Goal: Task Accomplishment & Management: Complete application form

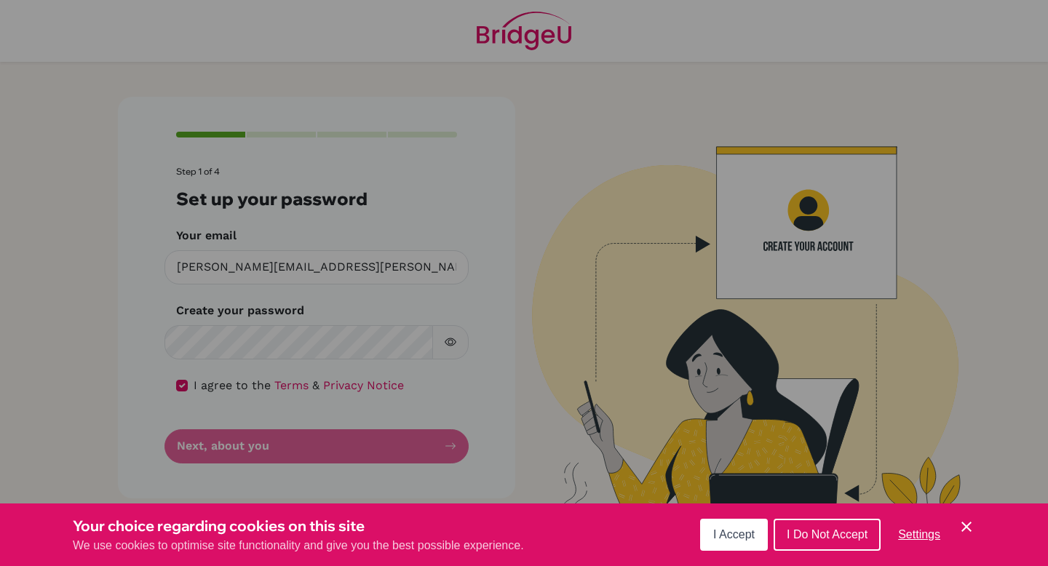
click at [726, 547] on button "I Accept" at bounding box center [734, 535] width 68 height 32
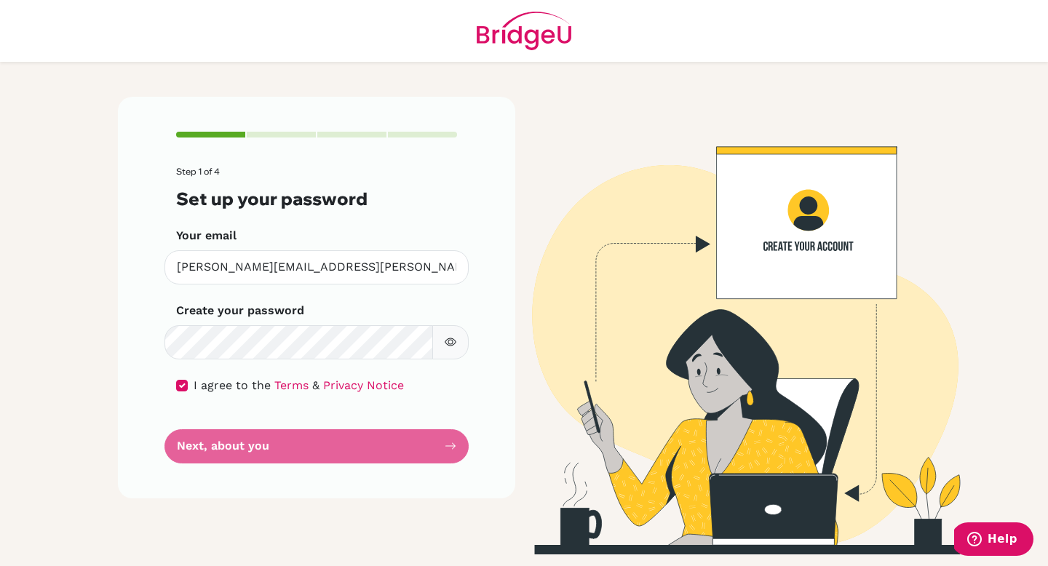
click at [338, 448] on form "Step 1 of 4 Set up your password Your email [PERSON_NAME][EMAIL_ADDRESS][PERSON…" at bounding box center [316, 315] width 281 height 297
click at [272, 446] on form "Step 1 of 4 Set up your password Your email [PERSON_NAME][EMAIL_ADDRESS][PERSON…" at bounding box center [316, 315] width 281 height 297
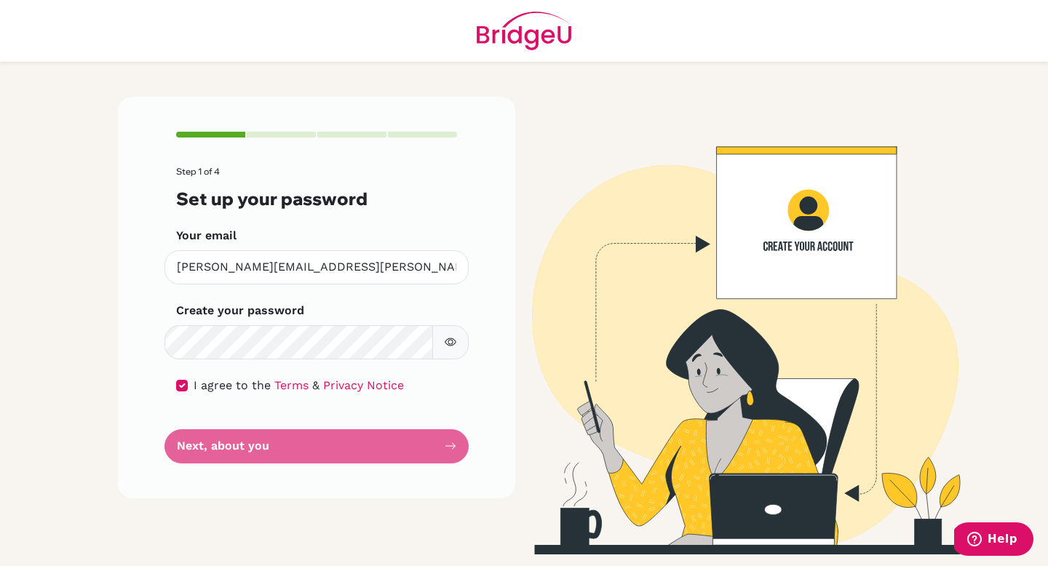
click at [229, 432] on form "Step 1 of 4 Set up your password Your email [PERSON_NAME][EMAIL_ADDRESS][PERSON…" at bounding box center [316, 315] width 281 height 297
click at [191, 449] on form "Step 1 of 4 Set up your password Your email [PERSON_NAME][EMAIL_ADDRESS][PERSON…" at bounding box center [316, 315] width 281 height 297
click at [457, 448] on div "Step 1 of 4 Set up your password Your email [PERSON_NAME][EMAIL_ADDRESS][PERSON…" at bounding box center [316, 298] width 397 height 402
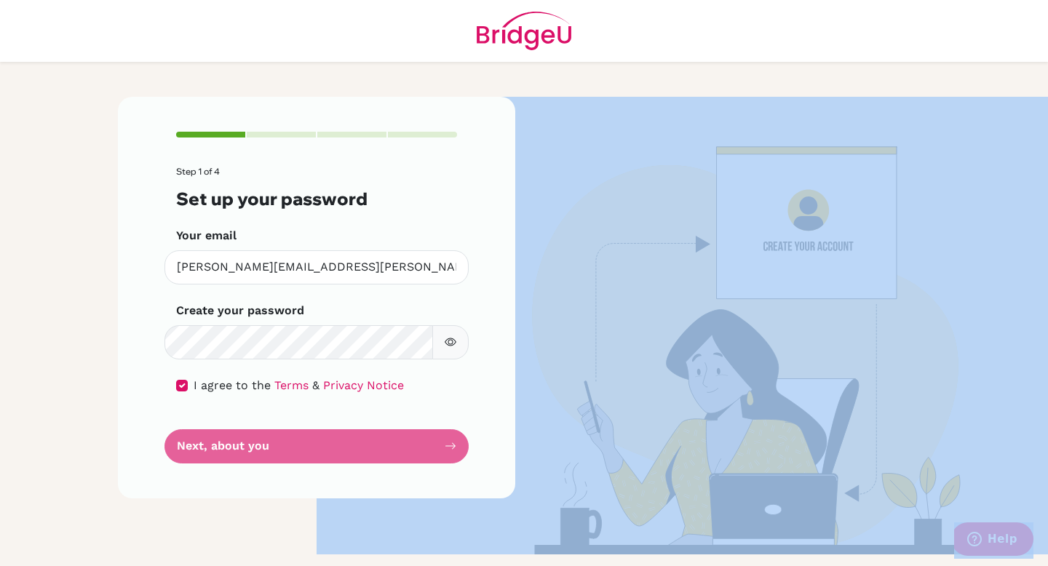
click at [457, 448] on div "Step 1 of 4 Set up your password Your email [PERSON_NAME][EMAIL_ADDRESS][PERSON…" at bounding box center [316, 298] width 397 height 402
click at [457, 448] on div "Step 1 of 4 Set up your password Your email pablo.caballero@colegiobolivar.org …" at bounding box center [316, 298] width 397 height 402
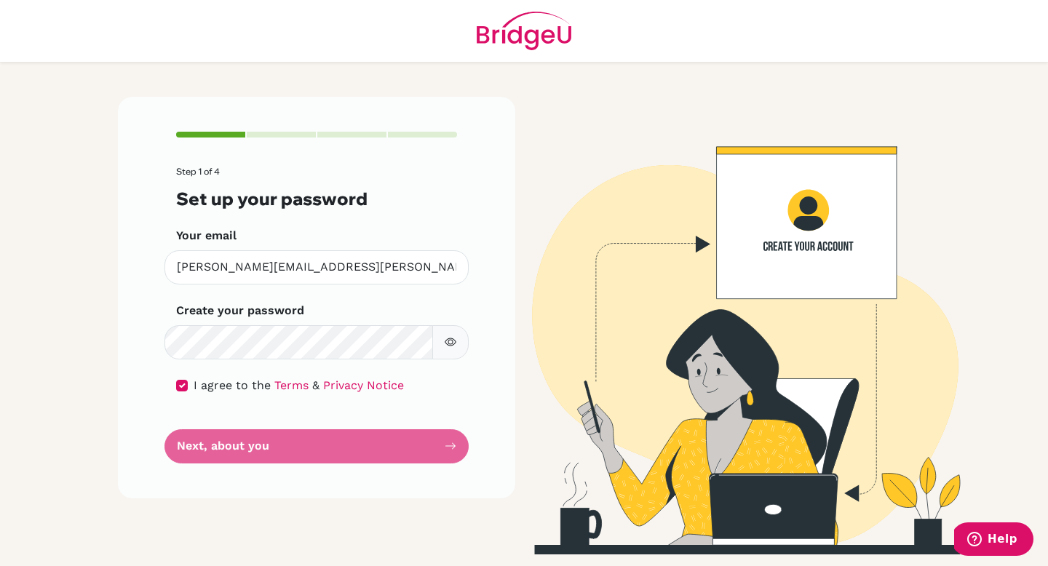
click at [221, 434] on form "Step 1 of 4 Set up your password Your email pablo.caballero@colegiobolivar.org …" at bounding box center [316, 315] width 281 height 297
click at [220, 448] on form "Step 1 of 4 Set up your password Your email pablo.caballero@colegiobolivar.org …" at bounding box center [316, 315] width 281 height 297
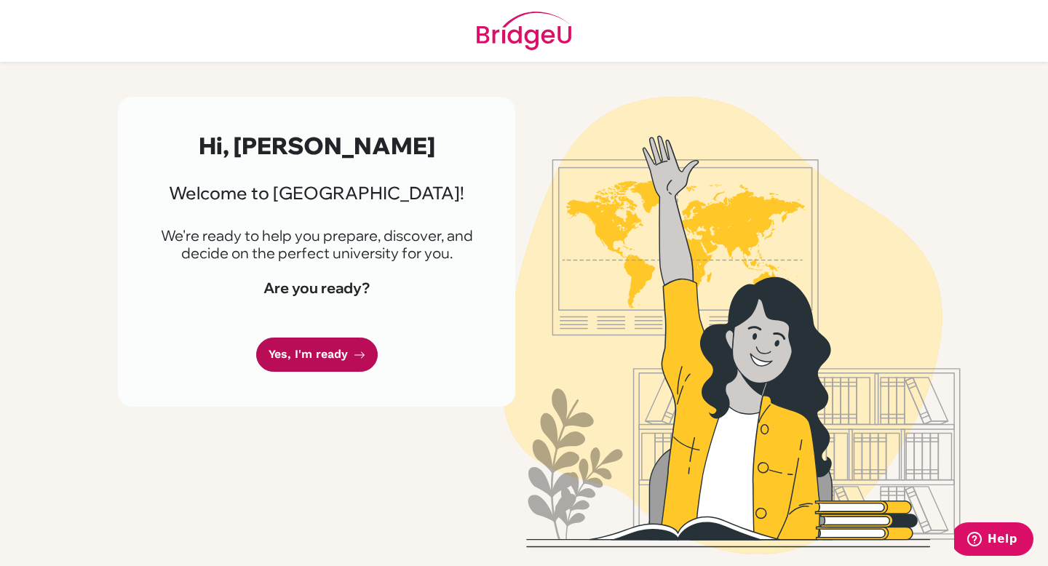
click at [320, 357] on link "Yes, I'm ready" at bounding box center [317, 355] width 122 height 34
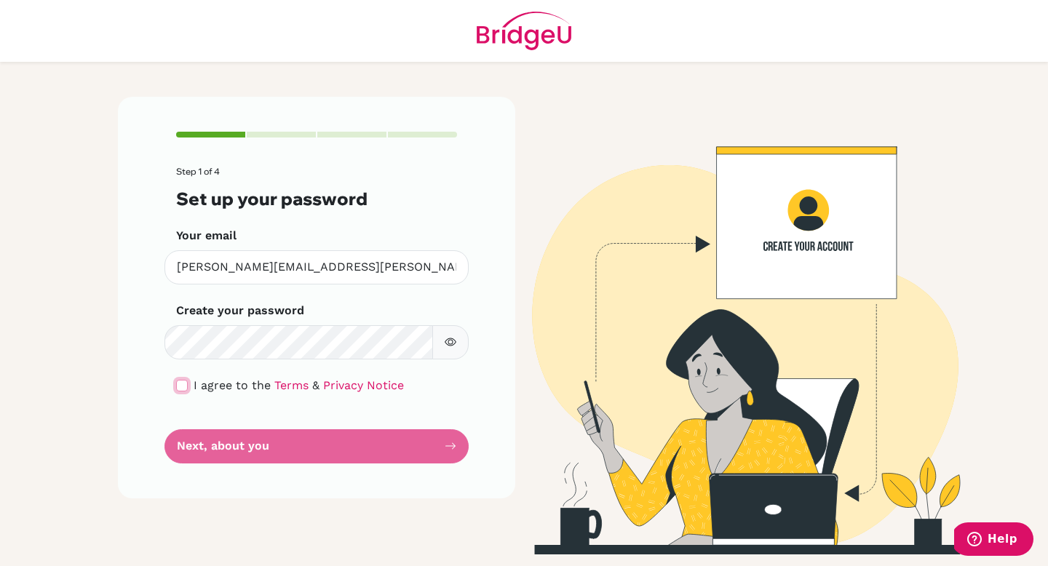
click at [186, 389] on input "checkbox" at bounding box center [182, 386] width 12 height 12
checkbox input "true"
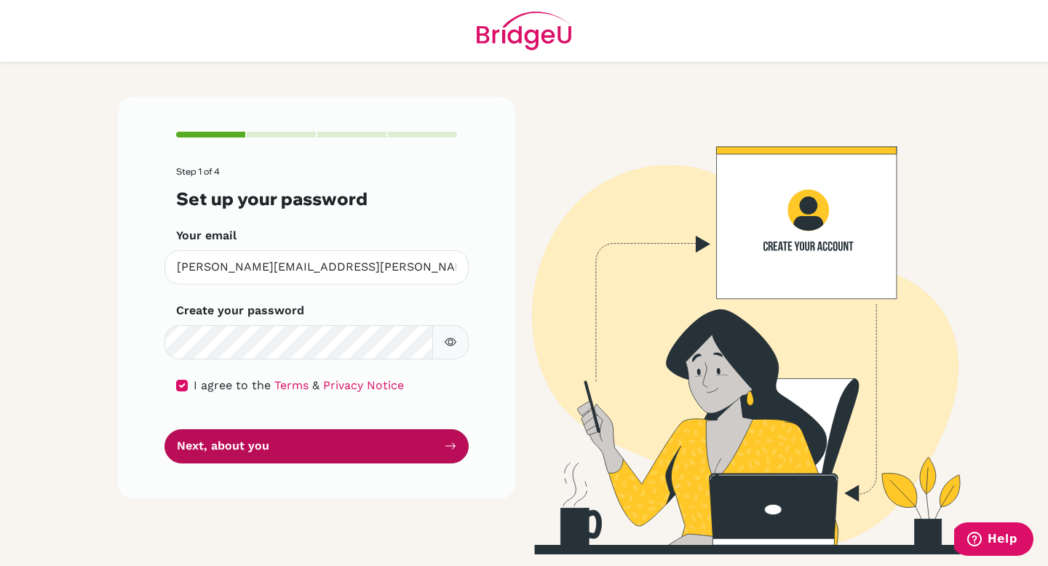
click at [234, 453] on button "Next, about you" at bounding box center [316, 446] width 304 height 34
